Goal: Information Seeking & Learning: Find specific fact

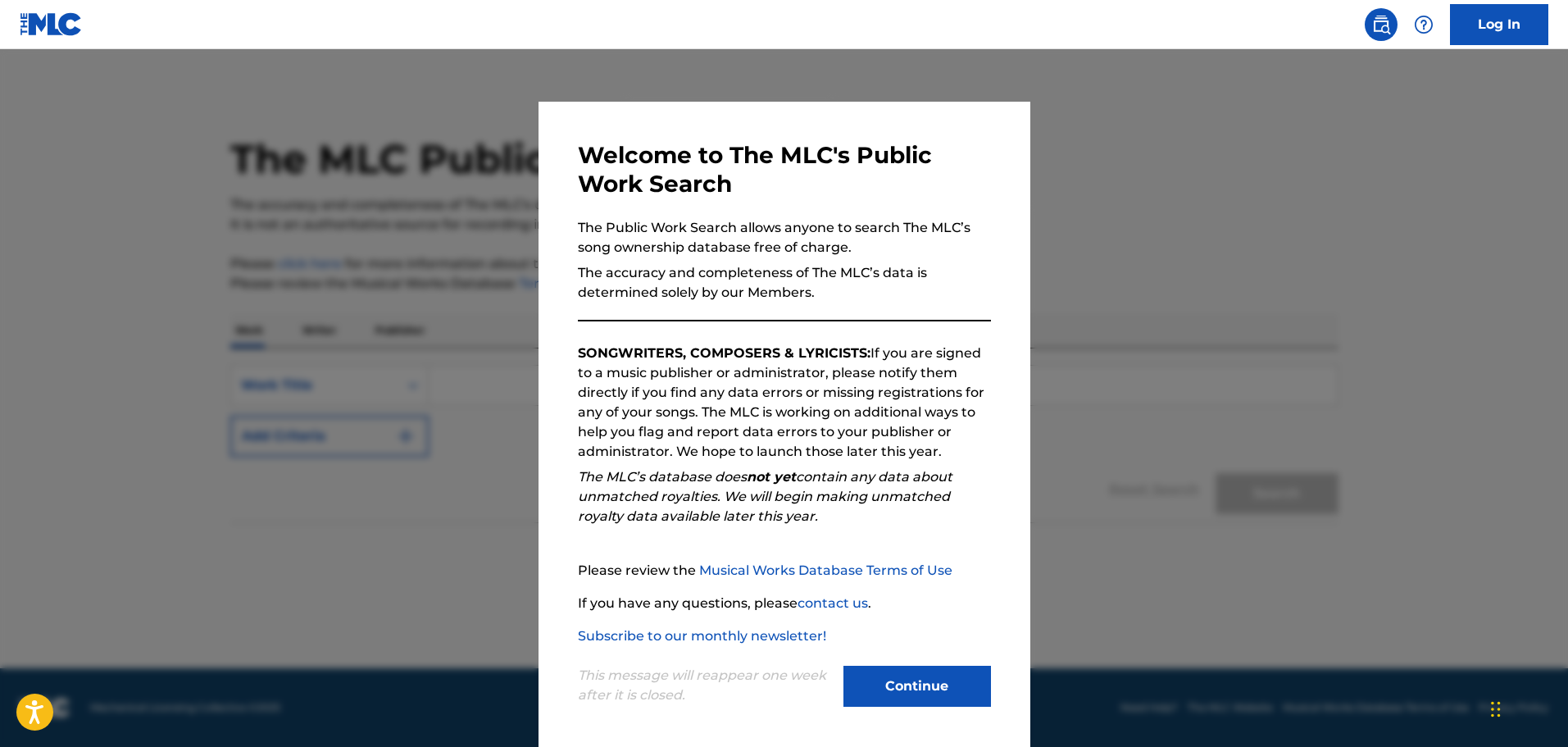
click at [889, 710] on div "Continue" at bounding box center [916, 688] width 147 height 45
click at [902, 696] on button "Continue" at bounding box center [916, 686] width 147 height 41
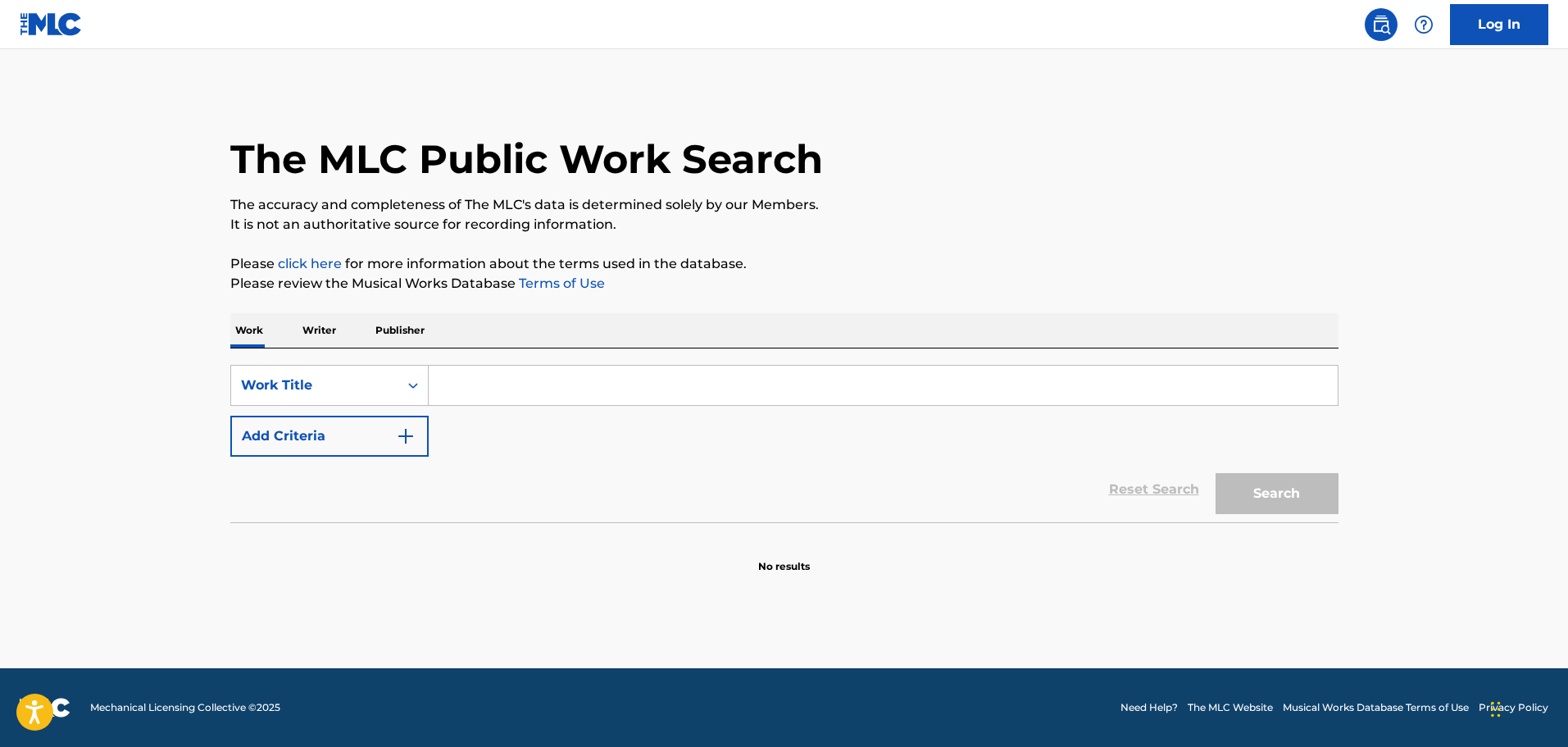
click at [496, 385] on input "Search Form" at bounding box center [883, 385] width 909 height 39
paste input "ARABIAN RHAPSODY 2"
type input "ARABIAN RHAPSODY 2"
click at [1215, 473] on button "Search" at bounding box center [1277, 493] width 123 height 41
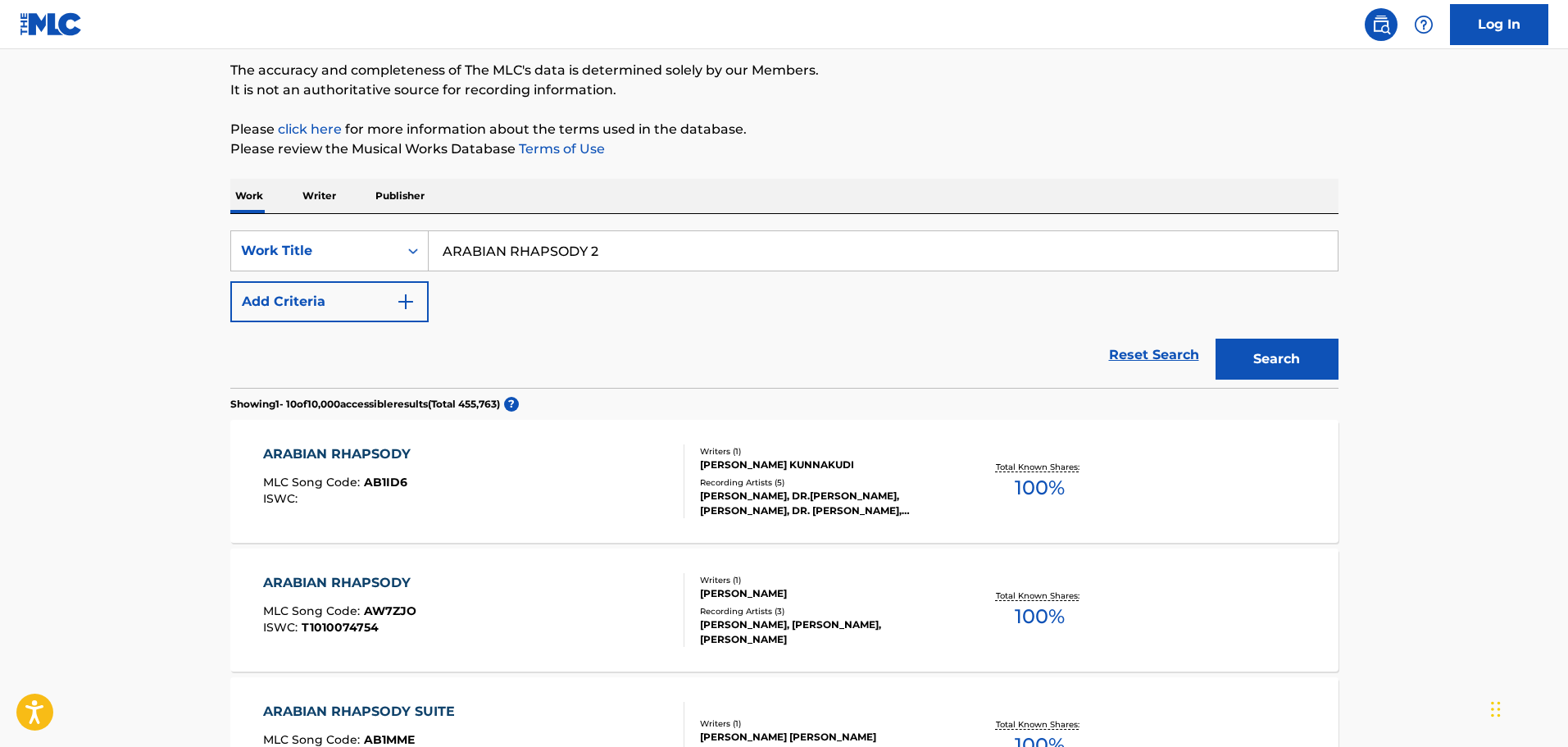
scroll to position [164, 0]
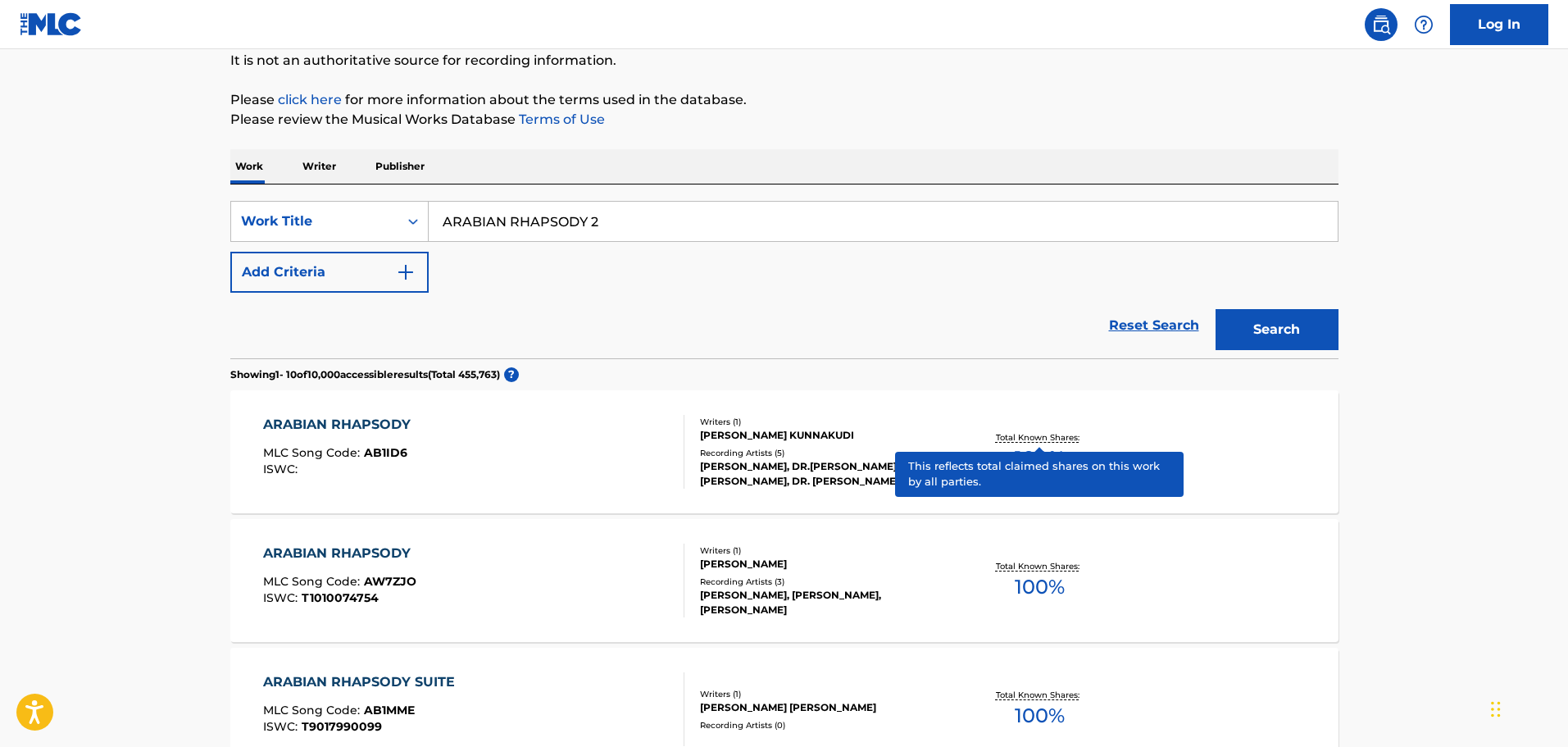
click at [1041, 438] on p "Total Known Shares:" at bounding box center [1040, 437] width 88 height 12
